Goal: Information Seeking & Learning: Learn about a topic

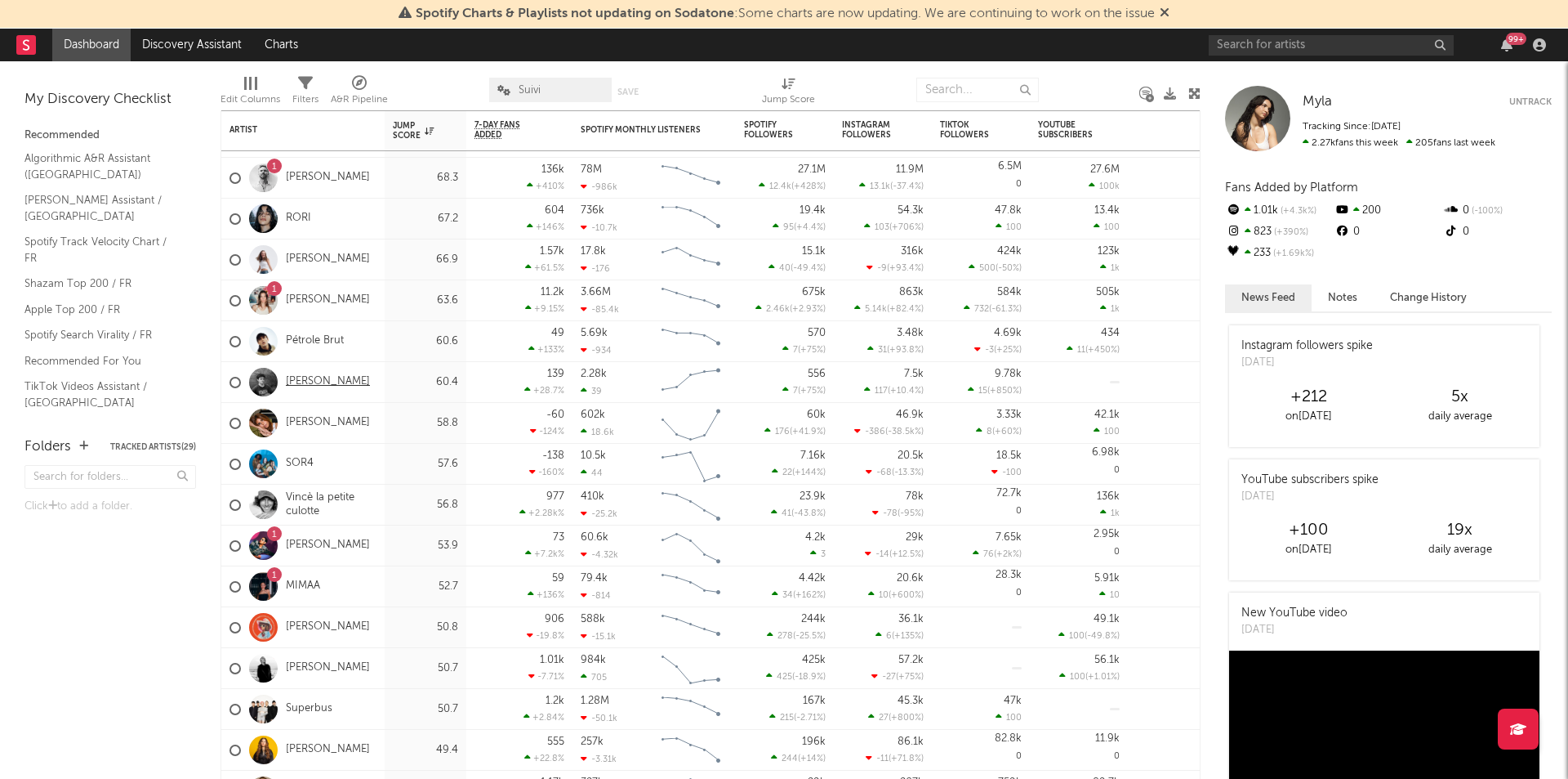
click at [329, 379] on link "[PERSON_NAME]" at bounding box center [327, 382] width 84 height 14
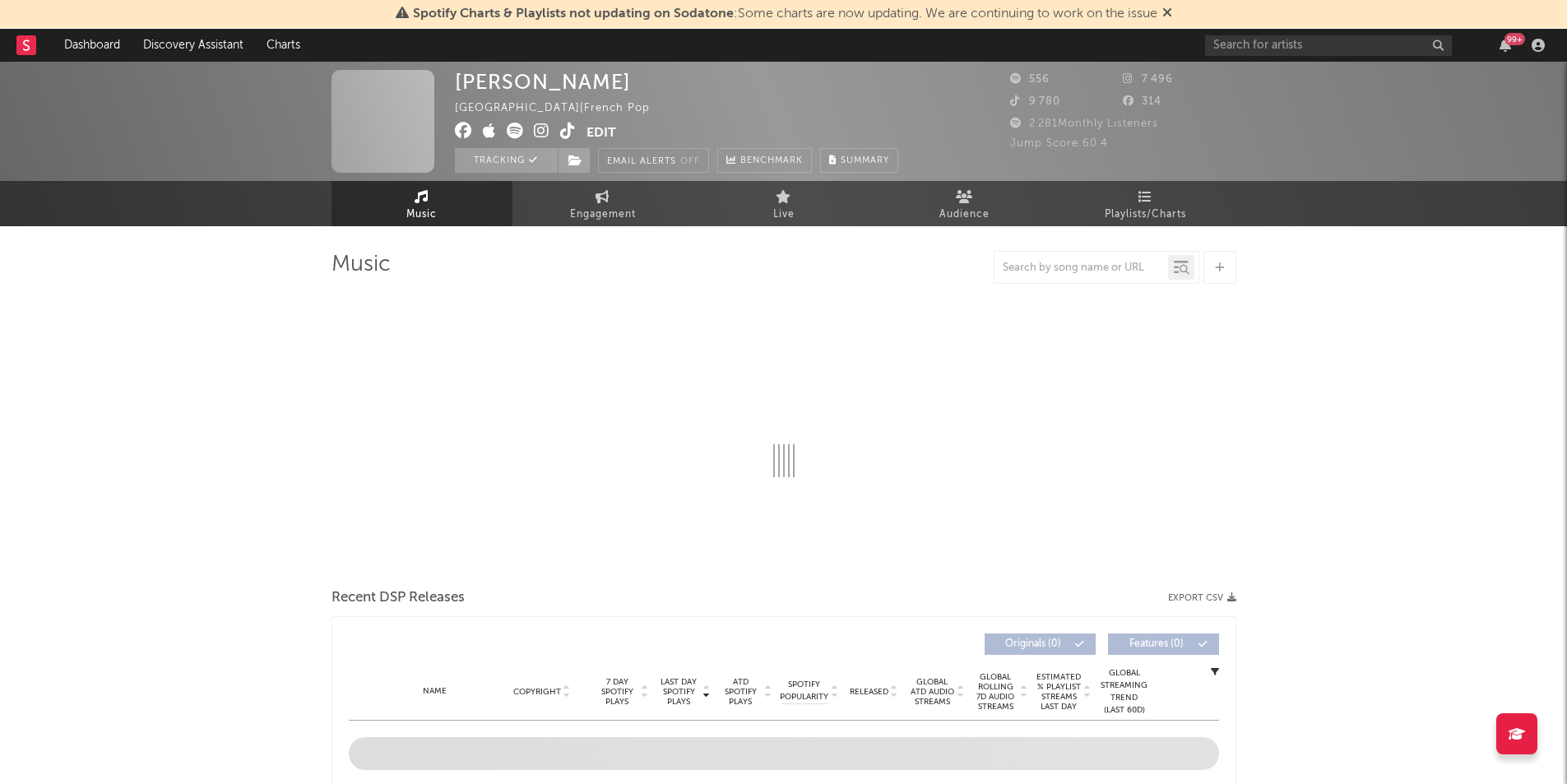
select select "6m"
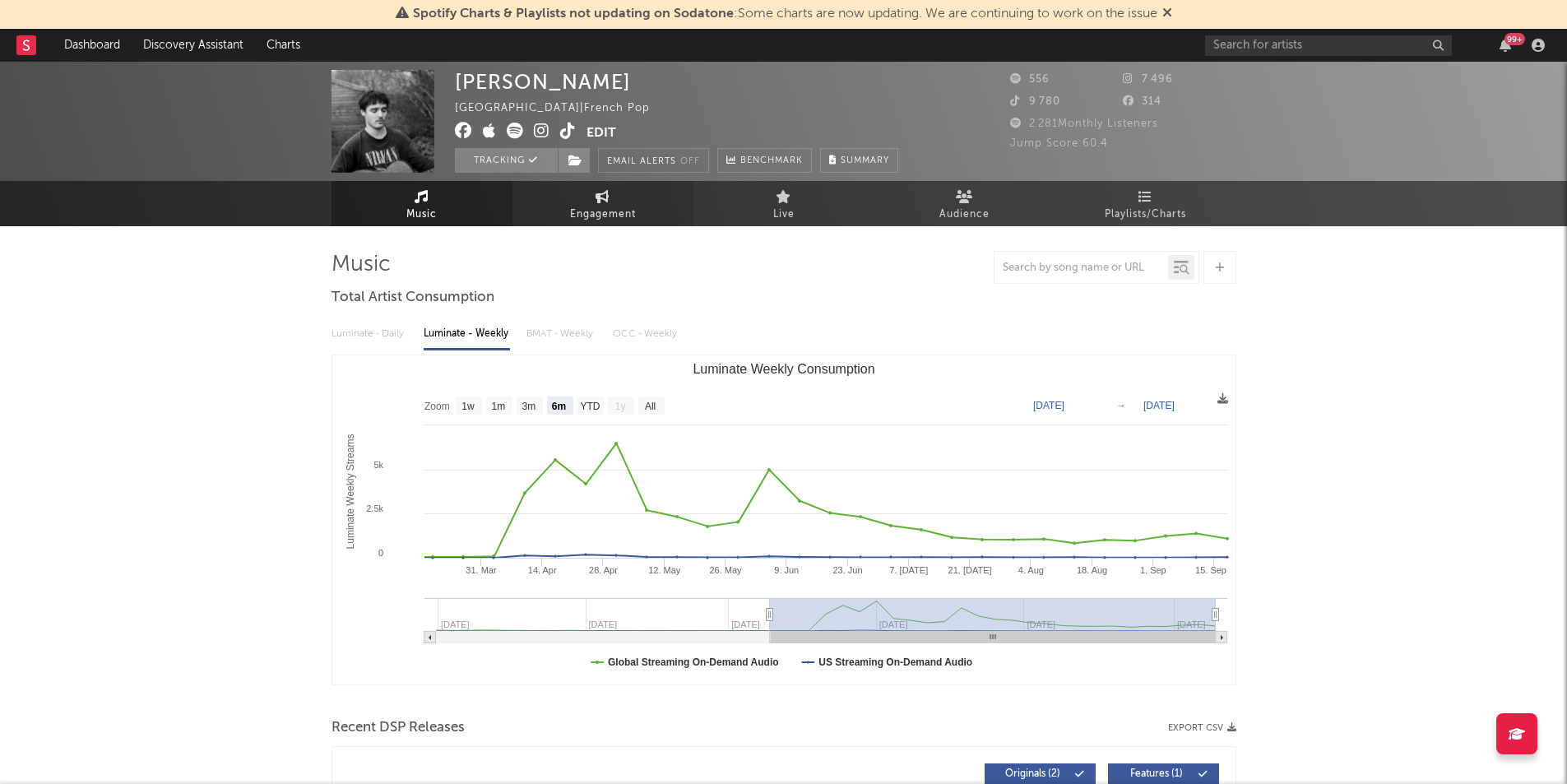
click at [623, 202] on link "Engagement" at bounding box center [603, 203] width 181 height 45
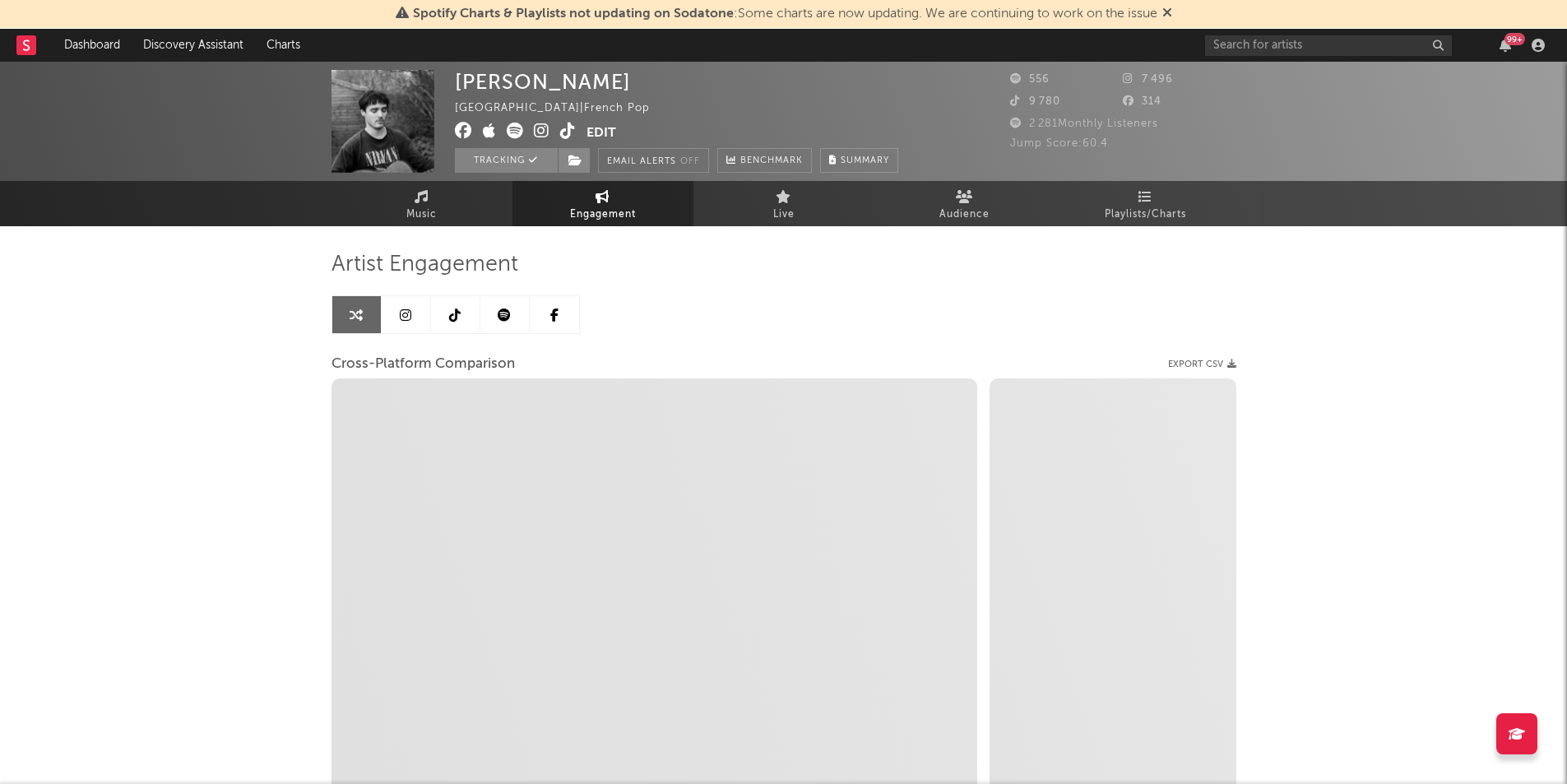
select select "1w"
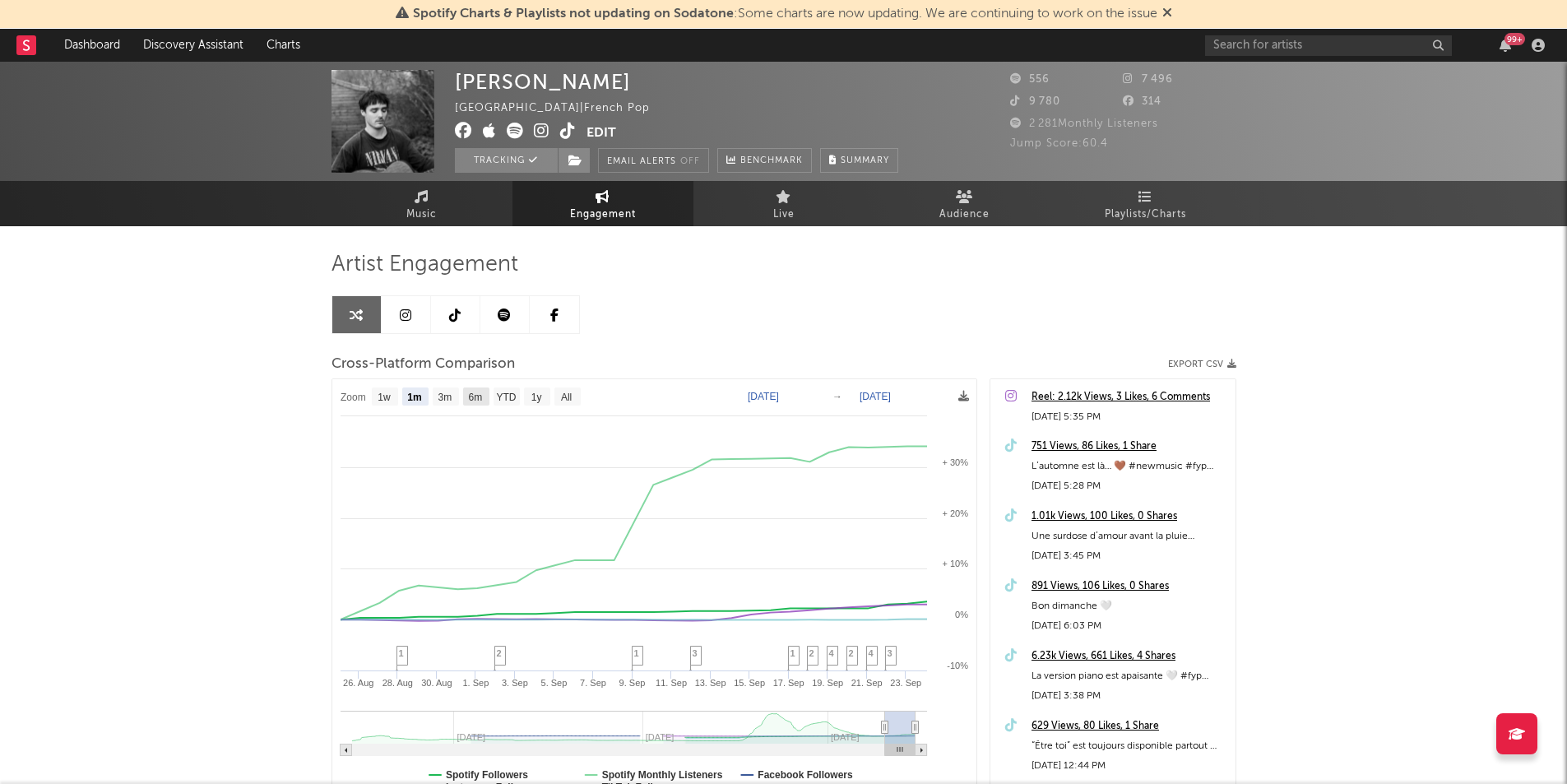
click at [475, 402] on text "6m" at bounding box center [475, 397] width 14 height 12
select select "6m"
type input "[DATE]"
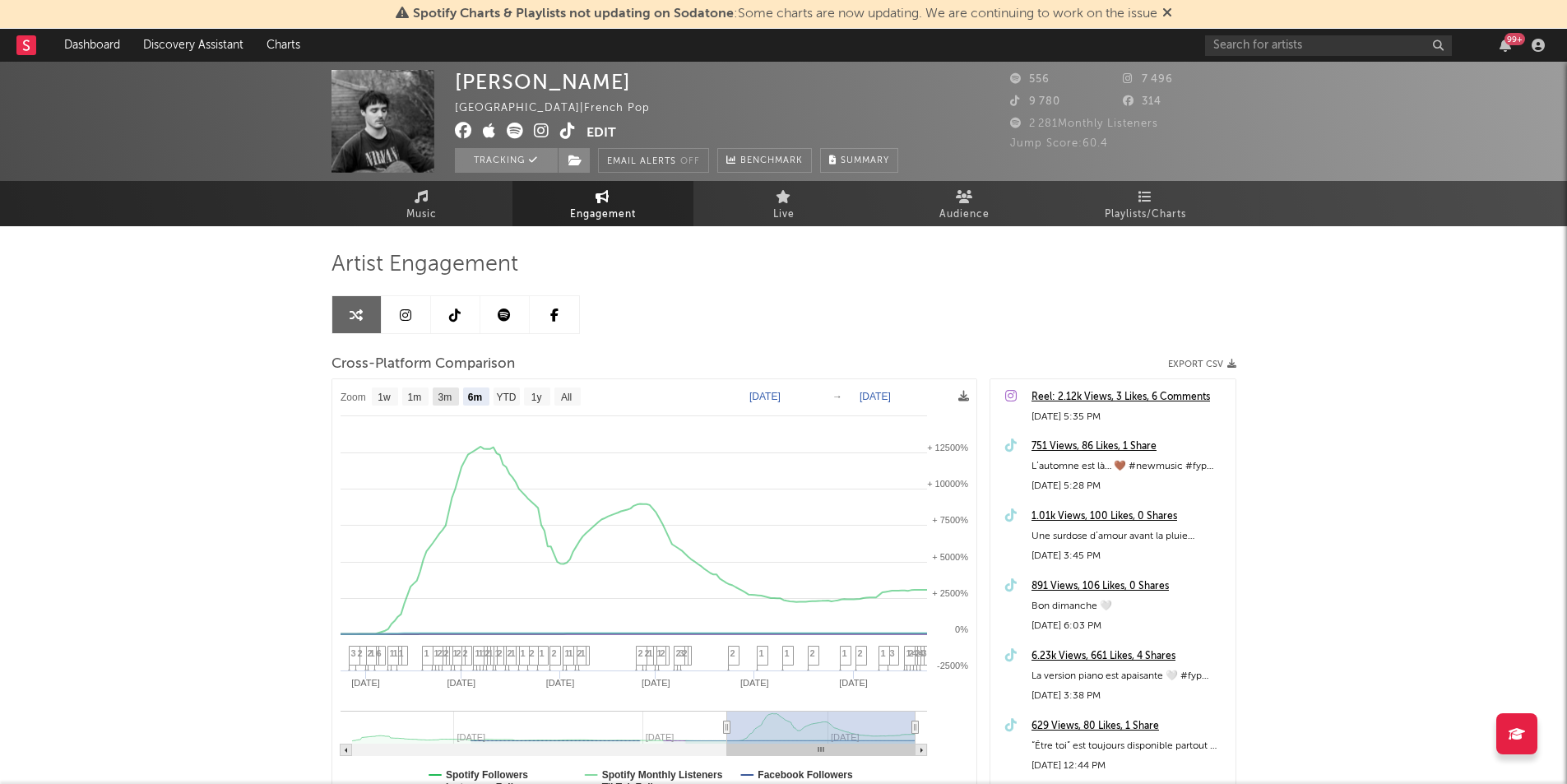
click at [454, 398] on rect at bounding box center [446, 396] width 27 height 18
select select "3m"
type input "[DATE]"
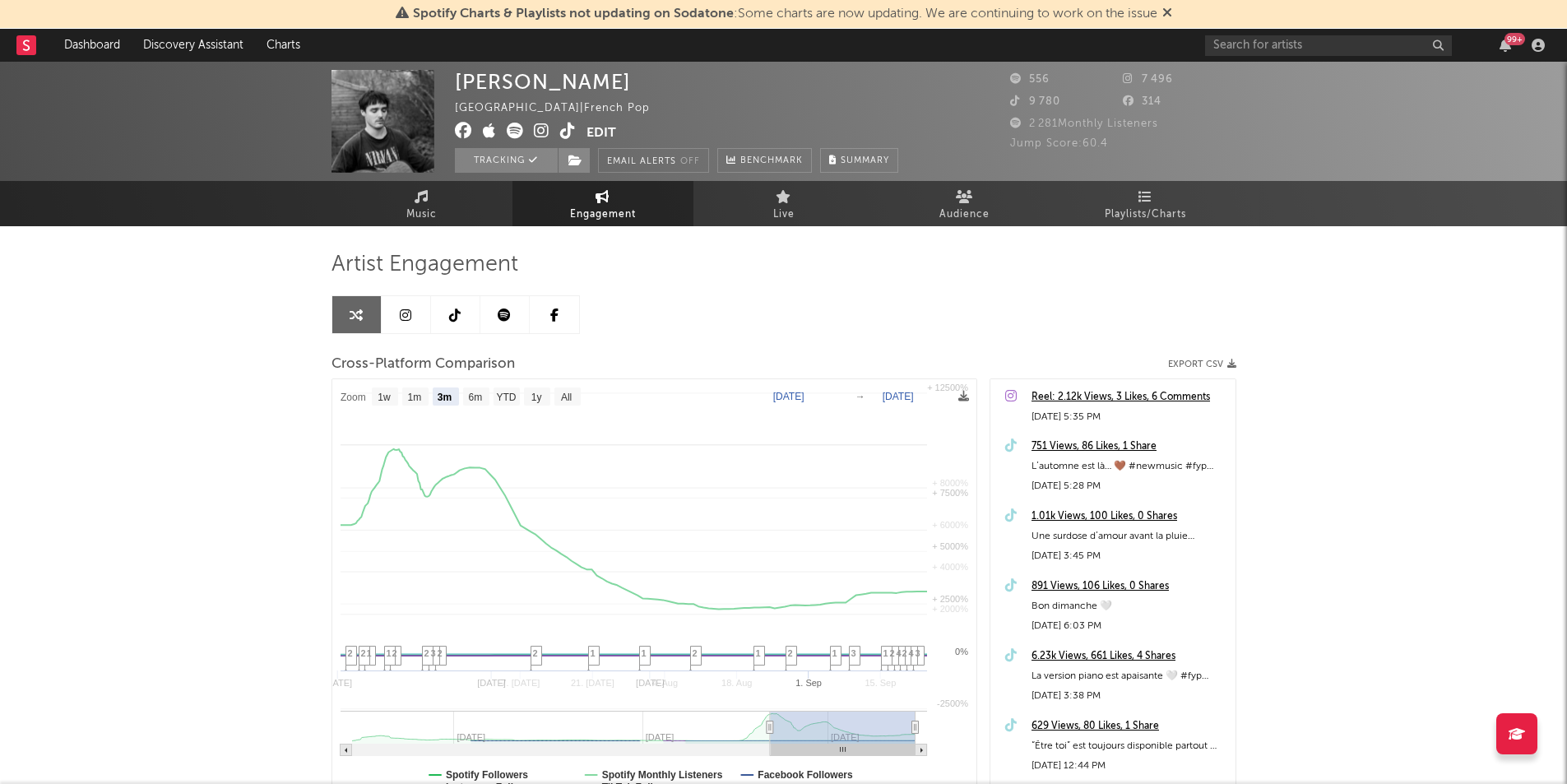
select select "3m"
